Goal: Task Accomplishment & Management: Use online tool/utility

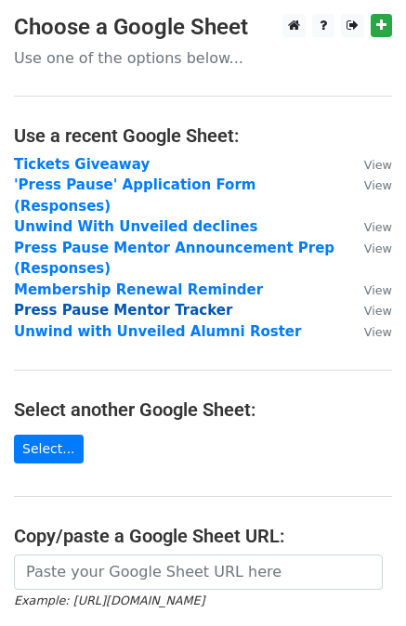
click at [82, 302] on strong "Press Pause Mentor Tracker" at bounding box center [123, 310] width 218 height 17
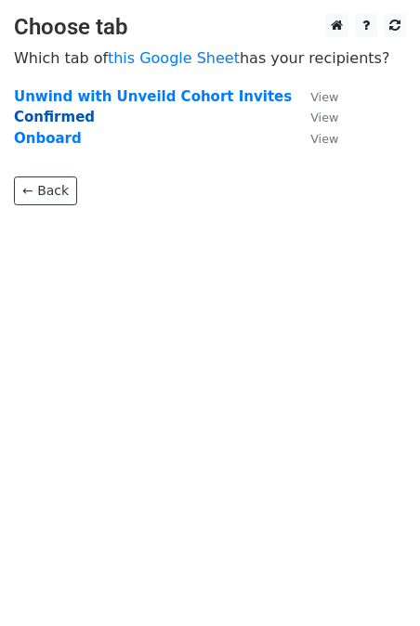
click at [44, 120] on strong "Confirmed" at bounding box center [54, 117] width 81 height 17
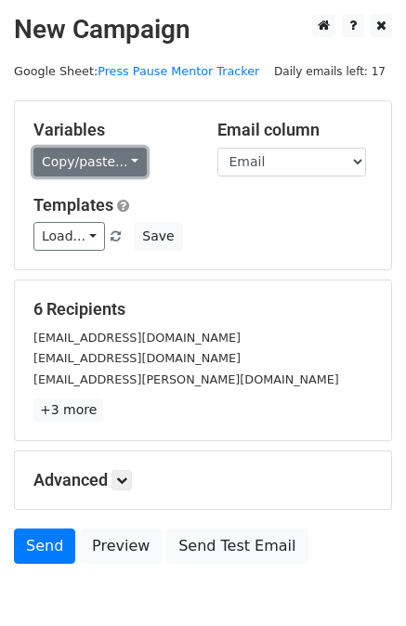
click at [101, 164] on link "Copy/paste..." at bounding box center [89, 162] width 113 height 29
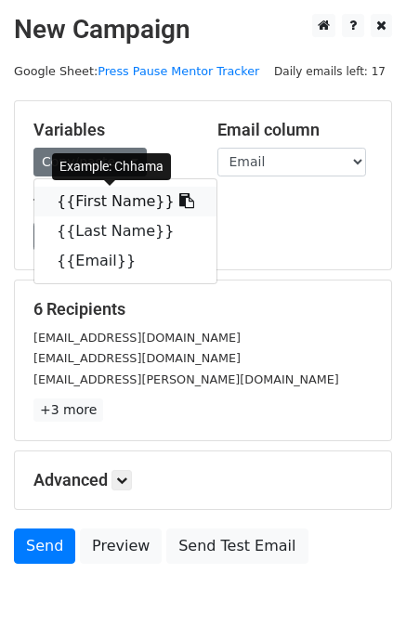
click at [96, 199] on link "{{First Name}}" at bounding box center [125, 202] width 182 height 30
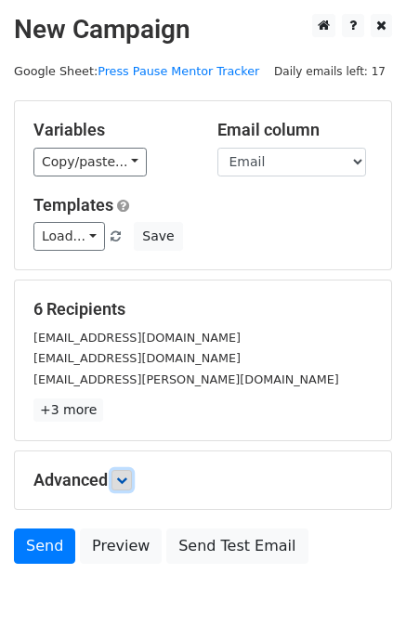
click at [125, 489] on link at bounding box center [121, 480] width 20 height 20
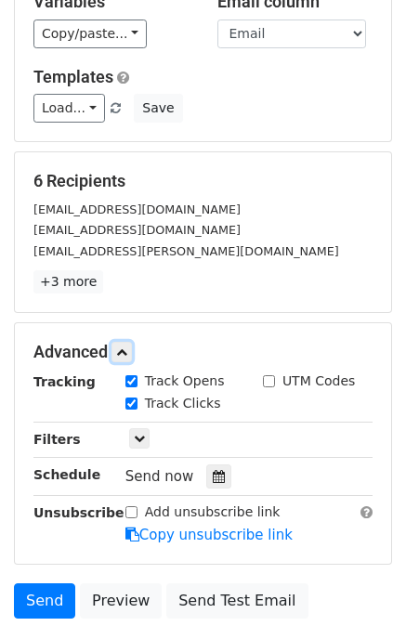
scroll to position [130, 0]
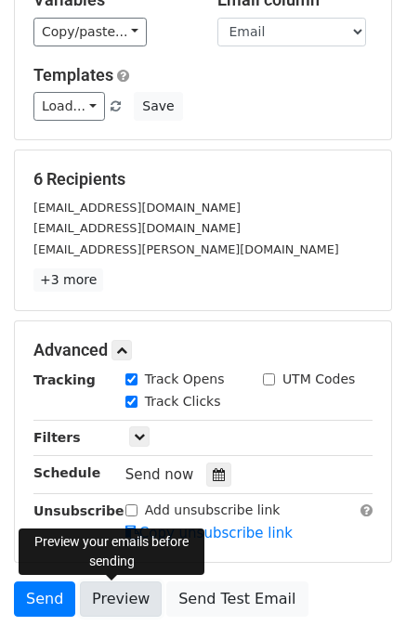
click at [121, 601] on link "Preview" at bounding box center [121, 598] width 82 height 35
click at [116, 594] on link "Preview" at bounding box center [121, 598] width 82 height 35
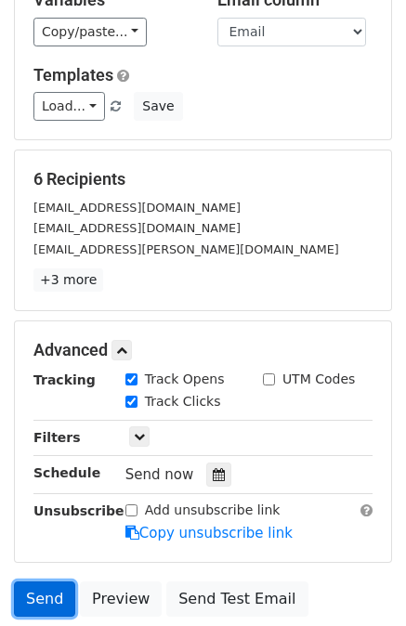
click at [47, 598] on link "Send" at bounding box center [44, 598] width 61 height 35
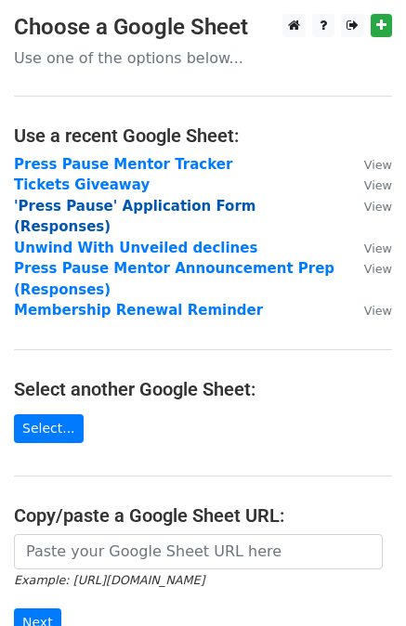
click at [230, 201] on strong "'Press Pause' Application Form (Responses)" at bounding box center [135, 217] width 242 height 38
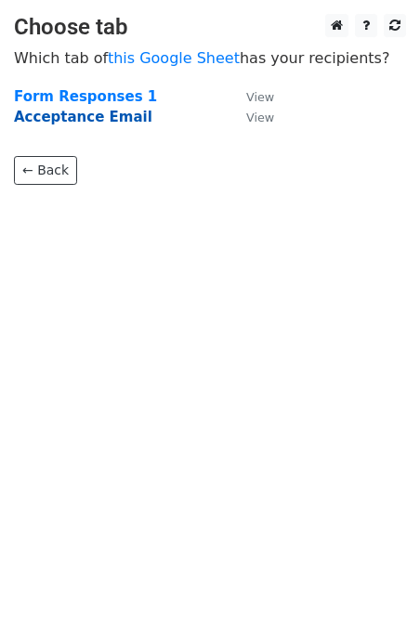
click at [110, 124] on strong "Acceptance Email" at bounding box center [83, 117] width 138 height 17
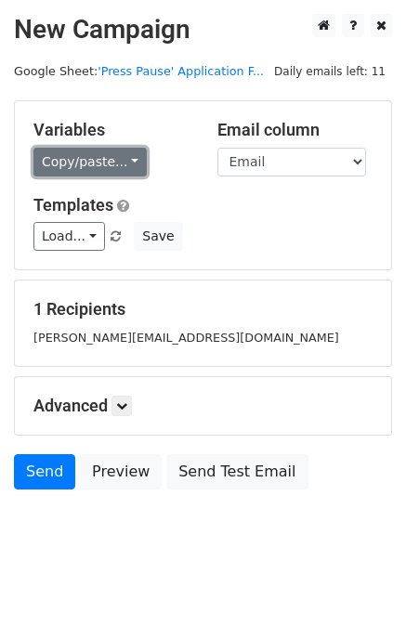
click at [91, 170] on link "Copy/paste..." at bounding box center [89, 162] width 113 height 29
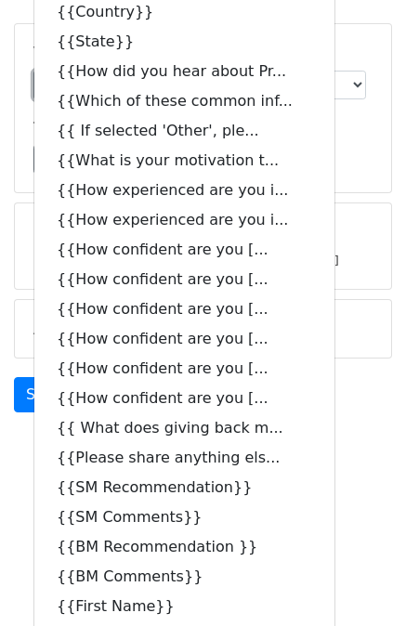
scroll to position [80, 0]
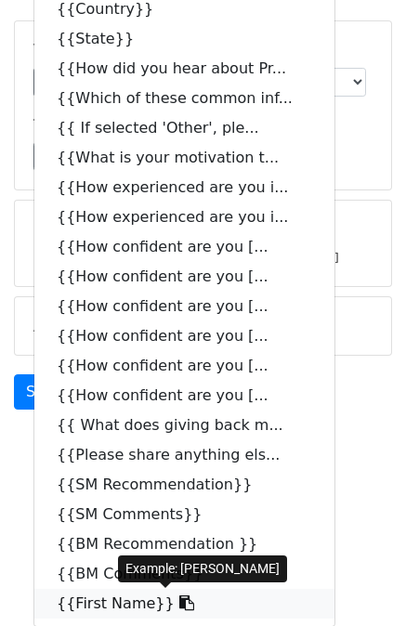
click at [179, 606] on icon at bounding box center [186, 602] width 15 height 15
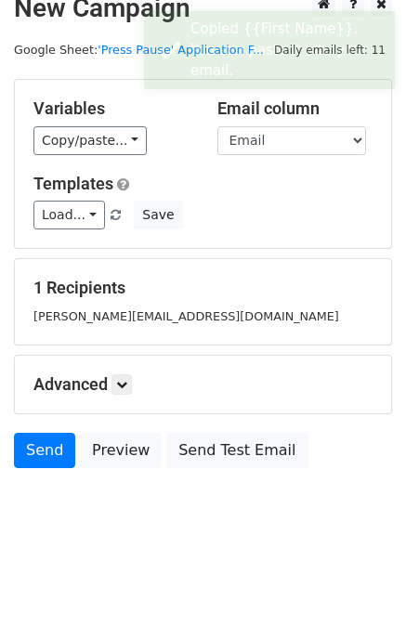
scroll to position [21, 0]
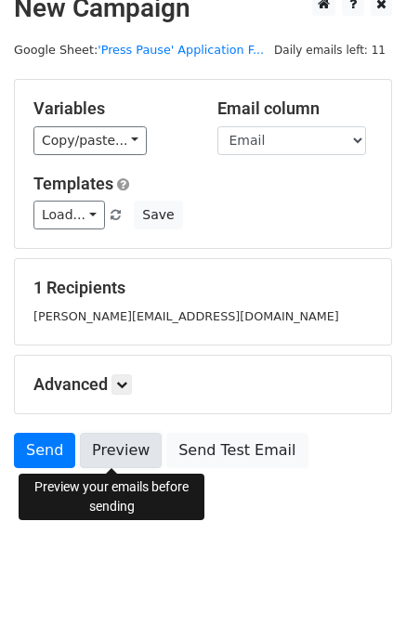
click at [106, 439] on link "Preview" at bounding box center [121, 450] width 82 height 35
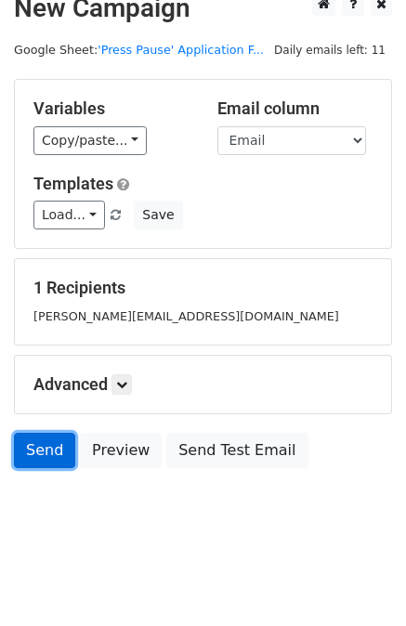
click at [46, 459] on link "Send" at bounding box center [44, 450] width 61 height 35
